Goal: Transaction & Acquisition: Purchase product/service

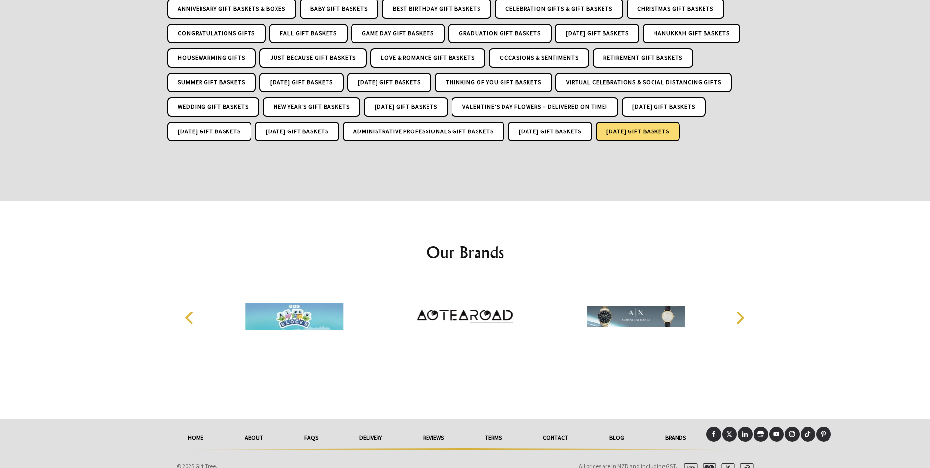
scroll to position [234, 0]
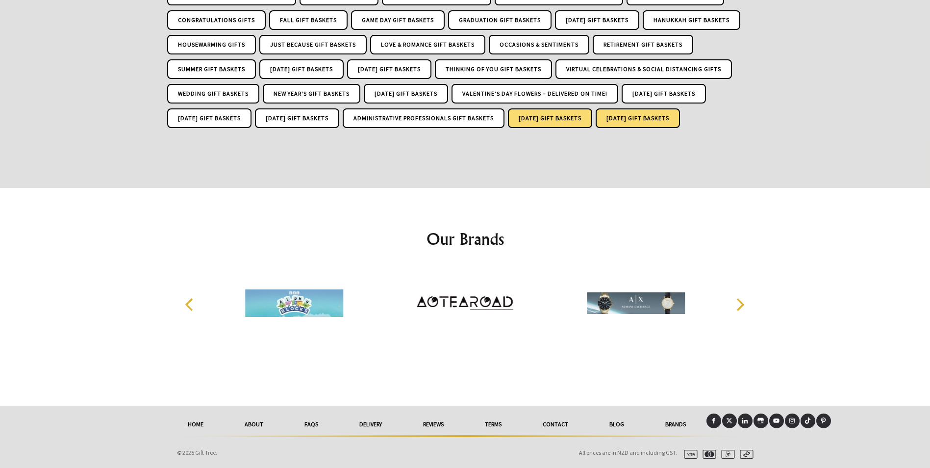
click at [508, 118] on link "[DATE] Gift Baskets" at bounding box center [550, 118] width 84 height 20
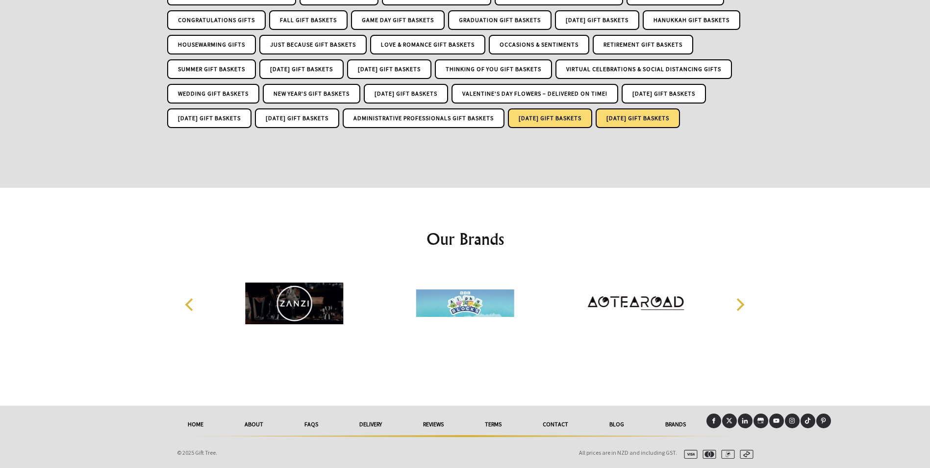
scroll to position [234, 0]
click at [596, 111] on link "[DATE] Gift Baskets" at bounding box center [638, 118] width 84 height 20
click at [738, 303] on icon "Next" at bounding box center [739, 304] width 13 height 13
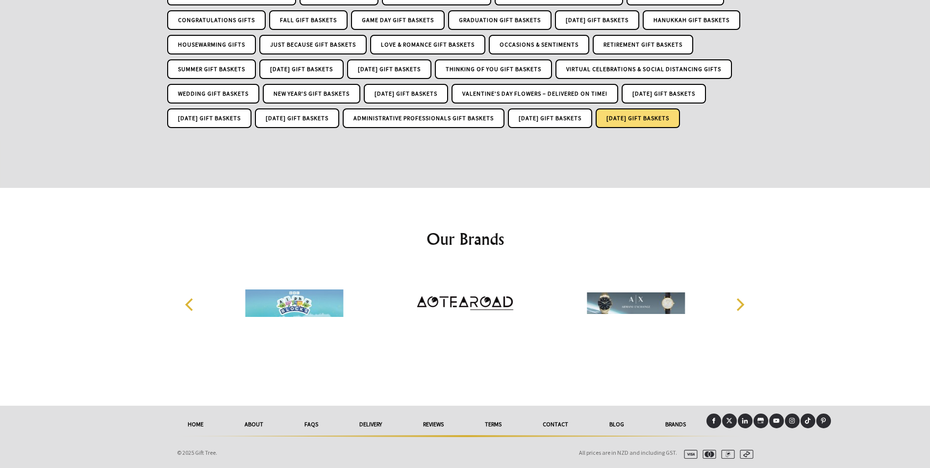
click at [738, 303] on icon "Next" at bounding box center [739, 304] width 13 height 13
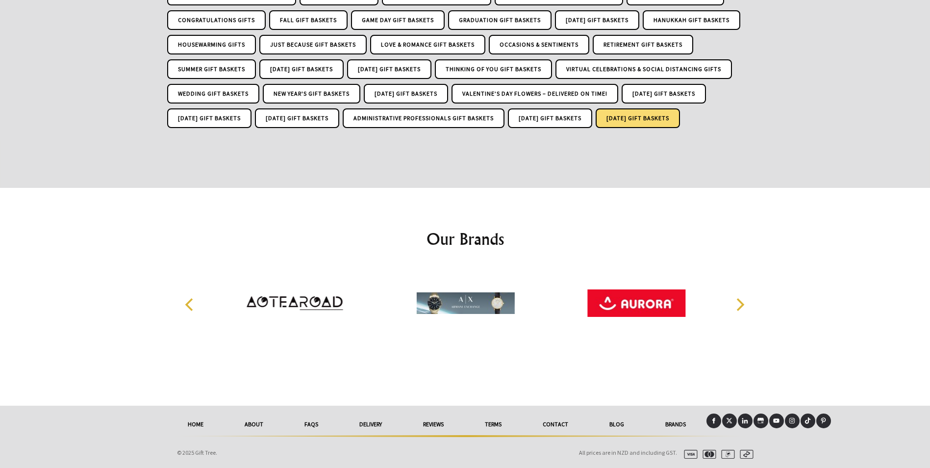
click at [738, 303] on icon "Next" at bounding box center [739, 304] width 13 height 13
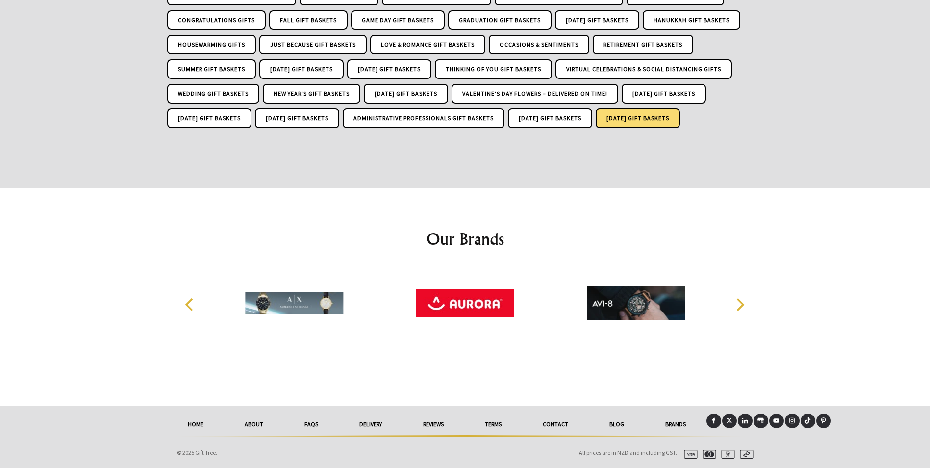
click at [738, 303] on icon "Next" at bounding box center [739, 304] width 13 height 13
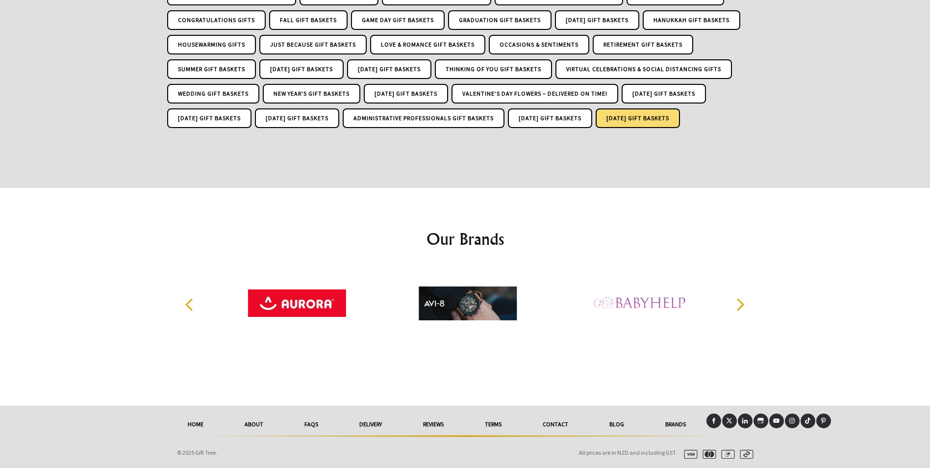
click at [738, 303] on icon "Next" at bounding box center [739, 304] width 13 height 13
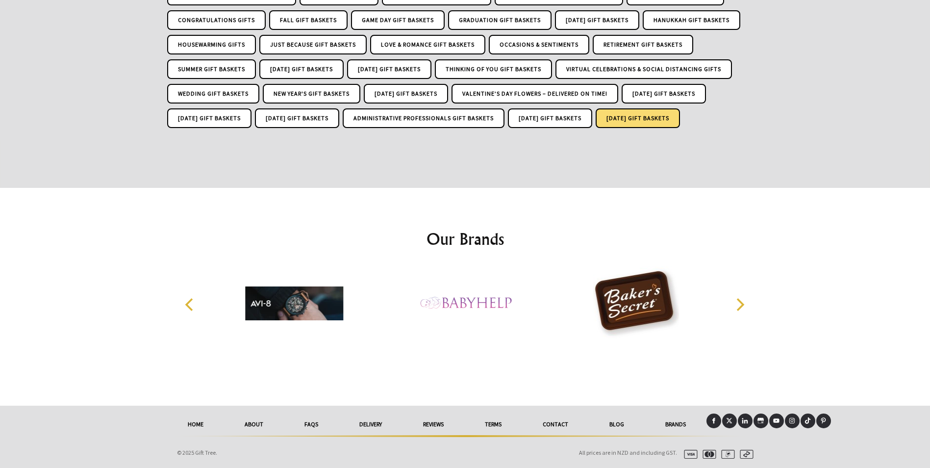
click at [738, 303] on icon "Next" at bounding box center [739, 304] width 13 height 13
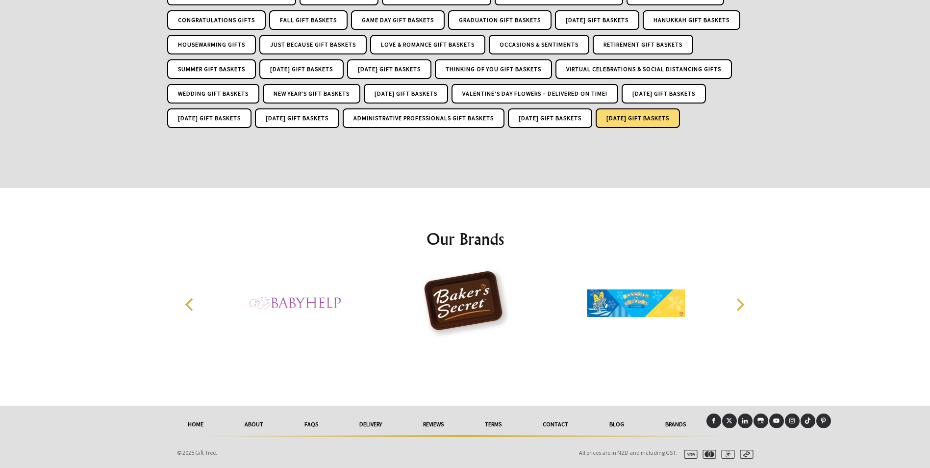
click at [738, 303] on icon "Next" at bounding box center [739, 304] width 13 height 13
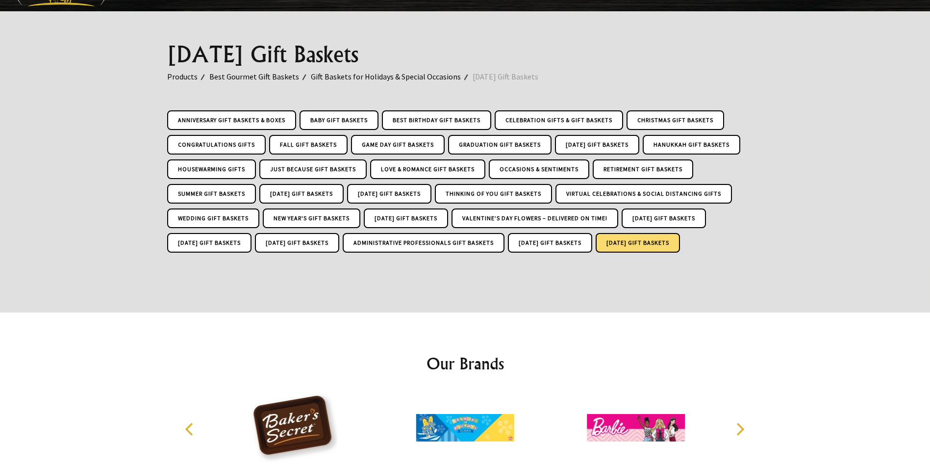
scroll to position [0, 0]
